Goal: Task Accomplishment & Management: Use online tool/utility

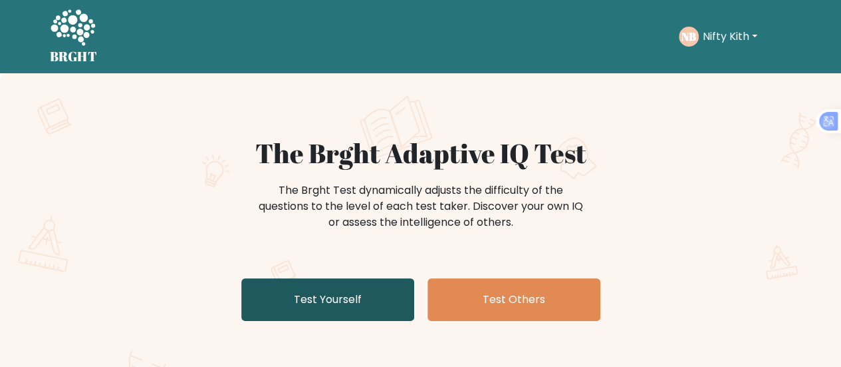
click at [298, 287] on link "Test Yourself" at bounding box center [327, 299] width 173 height 43
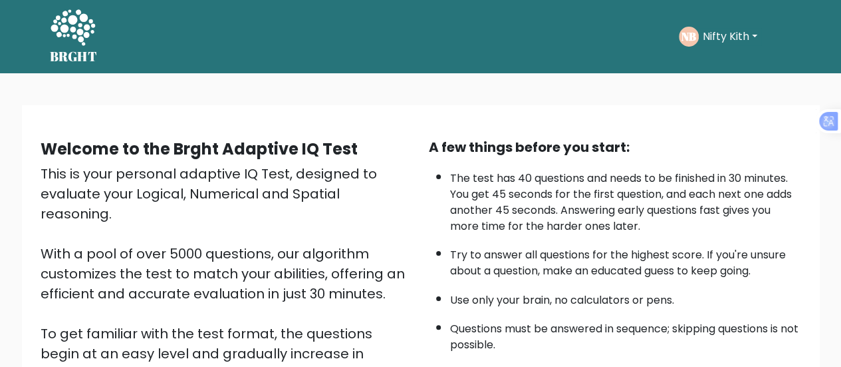
scroll to position [242, 0]
